Goal: Use online tool/utility: Utilize a website feature to perform a specific function

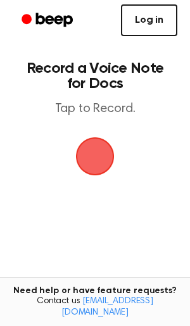
click at [145, 17] on link "Log in" at bounding box center [149, 20] width 56 height 32
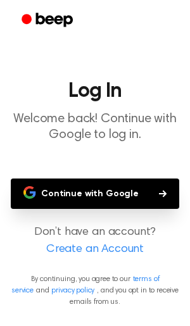
click at [100, 186] on button "Continue with Google" at bounding box center [95, 194] width 169 height 30
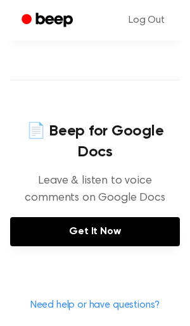
scroll to position [530, 0]
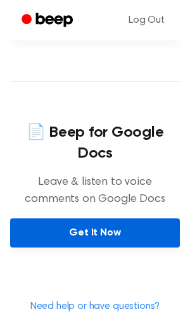
click at [115, 219] on link "Get It Now" at bounding box center [95, 233] width 170 height 29
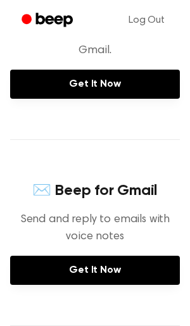
scroll to position [0, 0]
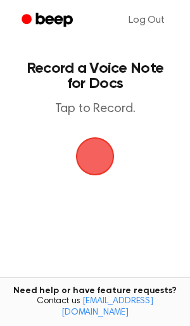
click at [110, 148] on span "button" at bounding box center [95, 156] width 41 height 41
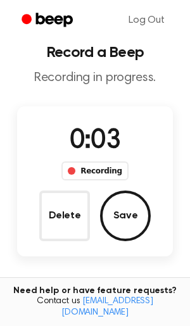
scroll to position [14, 0]
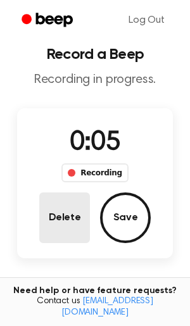
click at [71, 219] on button "Delete" at bounding box center [64, 218] width 51 height 51
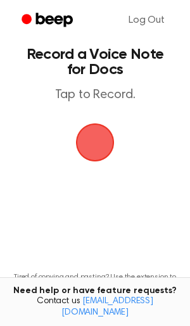
scroll to position [0, 0]
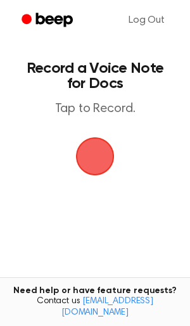
click at [99, 157] on span "button" at bounding box center [95, 157] width 52 height 52
click at [95, 138] on span "button" at bounding box center [95, 156] width 41 height 41
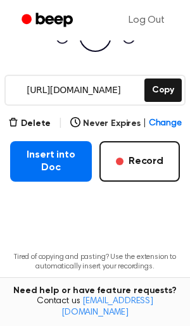
scroll to position [164, 0]
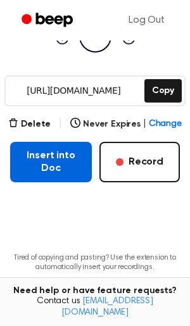
click at [67, 175] on button "Insert into Doc" at bounding box center [51, 162] width 82 height 41
